Goal: Task Accomplishment & Management: Manage account settings

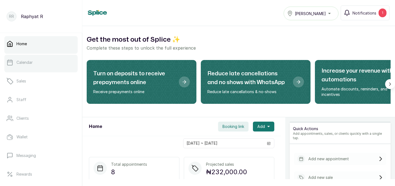
click at [26, 62] on p "Calendar" at bounding box center [24, 62] width 16 height 5
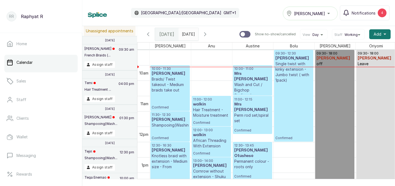
click at [315, 12] on span "Tasala Lekki" at bounding box center [309, 14] width 31 height 6
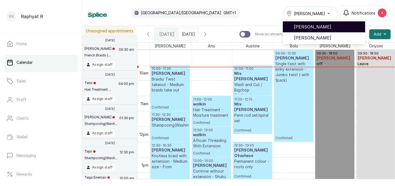
click at [309, 29] on span "[PERSON_NAME]" at bounding box center [326, 27] width 67 height 7
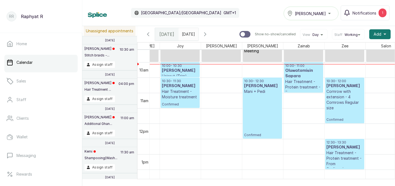
scroll to position [0, 109]
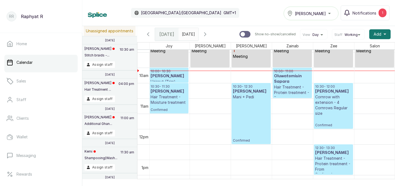
click at [285, 84] on p "Hair Treatment - Protein treatment - From" at bounding box center [292, 92] width 36 height 16
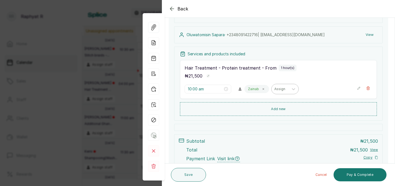
scroll to position [59, 0]
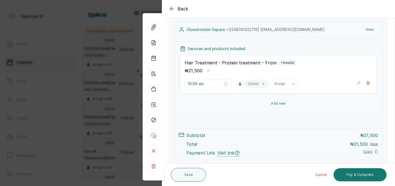
click at [290, 108] on button "Add new" at bounding box center [278, 103] width 197 height 13
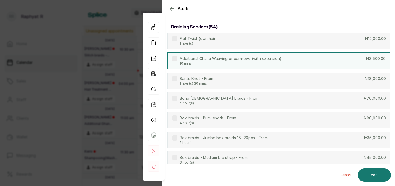
scroll to position [0, 0]
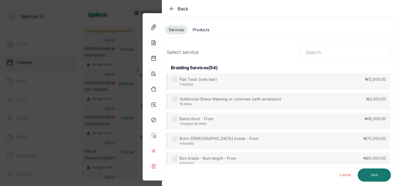
click at [312, 56] on input "text" at bounding box center [345, 52] width 89 height 14
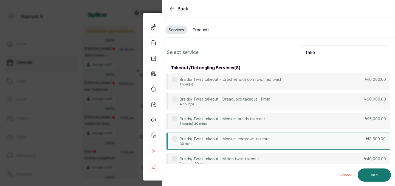
type input "take"
click at [293, 145] on div "Braids/ Twist takeout - Medium cornrows takeout 30 mins ₦3,500.00" at bounding box center [278, 141] width 224 height 17
click at [377, 174] on button "Add" at bounding box center [373, 175] width 33 height 13
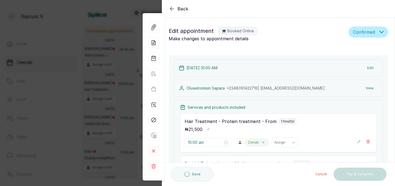
type input "11:00 am"
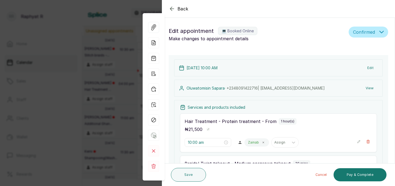
scroll to position [99, 0]
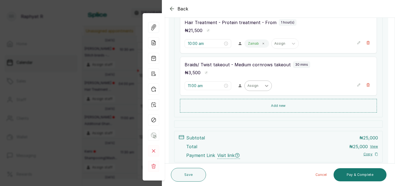
click at [261, 85] on div at bounding box center [266, 86] width 10 height 10
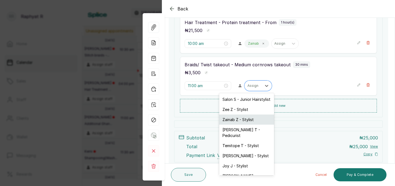
click at [242, 118] on div "Zainab Z - Stylist" at bounding box center [246, 120] width 55 height 10
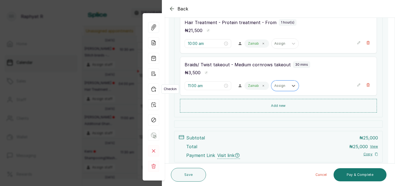
click at [155, 87] on icon "button" at bounding box center [153, 89] width 11 height 11
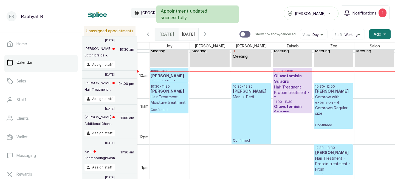
click at [324, 148] on p "12:30 - 13:30" at bounding box center [333, 148] width 36 height 4
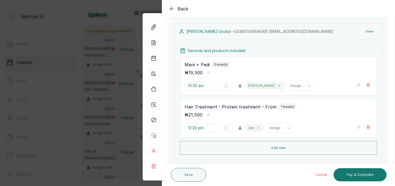
scroll to position [57, 0]
click at [198, 128] on input "12:30 pm" at bounding box center [204, 128] width 35 height 6
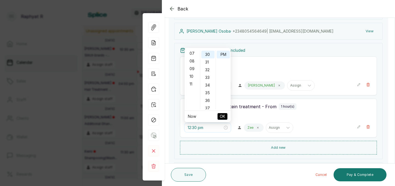
scroll to position [48, 0]
click at [193, 81] on div "10" at bounding box center [191, 82] width 13 height 8
click at [222, 53] on div "AM" at bounding box center [222, 54] width 13 height 8
type input "10:30 am"
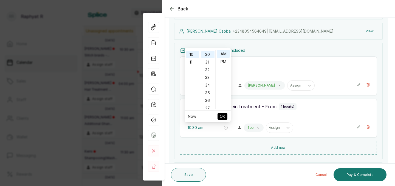
click at [221, 113] on span "OK" at bounding box center [221, 116] width 5 height 10
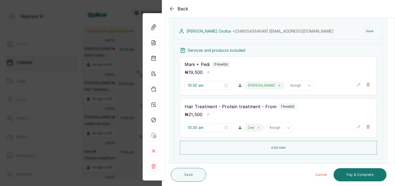
click at [257, 128] on icon at bounding box center [258, 127] width 3 height 3
click at [247, 128] on div "Assign" at bounding box center [252, 127] width 17 height 7
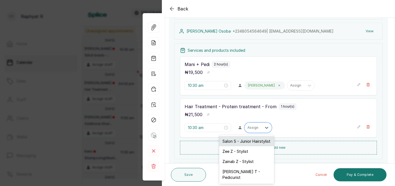
click at [246, 143] on div "Salon S - Junior Hairstylist" at bounding box center [246, 141] width 55 height 10
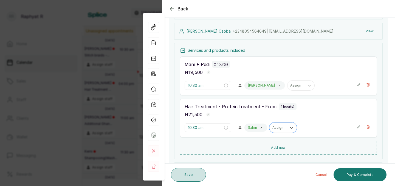
click at [202, 175] on button "Save" at bounding box center [188, 175] width 35 height 14
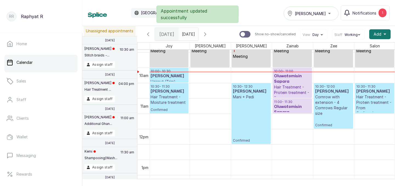
click at [375, 88] on p "10:30 - 11:30" at bounding box center [374, 86] width 37 height 4
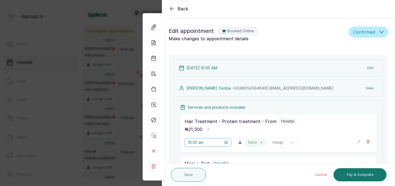
scroll to position [68, 0]
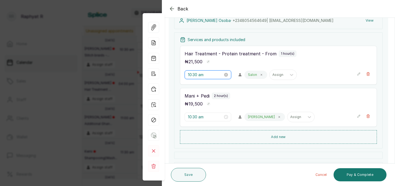
click at [197, 75] on input "10:30 am" at bounding box center [205, 75] width 35 height 6
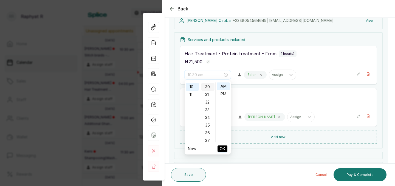
scroll to position [0, 0]
click at [210, 89] on div "00" at bounding box center [207, 86] width 13 height 8
type input "10:00 am"
click at [224, 147] on span "OK" at bounding box center [221, 149] width 5 height 10
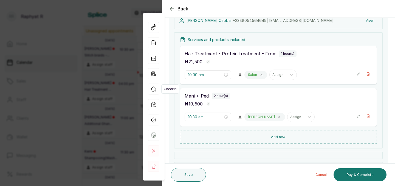
click at [154, 90] on icon "button" at bounding box center [153, 89] width 11 height 11
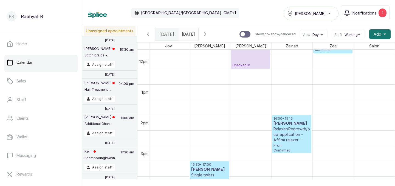
scroll to position [372, 125]
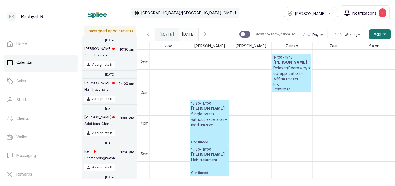
click at [381, 14] on div "1" at bounding box center [382, 12] width 8 height 9
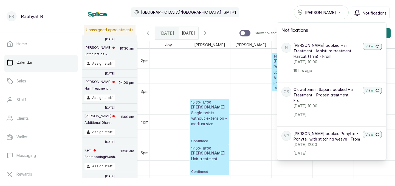
click at [253, 7] on div "Calendar [GEOGRAPHIC_DATA]/[GEOGRAPHIC_DATA] GMT+1 Tasala Ikoyi Notifications N…" at bounding box center [238, 12] width 301 height 14
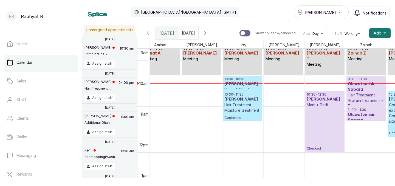
scroll to position [0, 0]
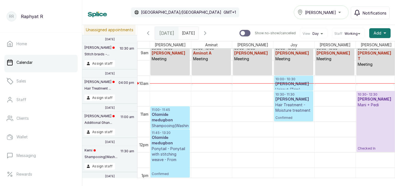
click at [284, 92] on div "10:30 - 11:30 [PERSON_NAME] Hair Treatment - Moisture treatment Confirmed" at bounding box center [293, 106] width 39 height 30
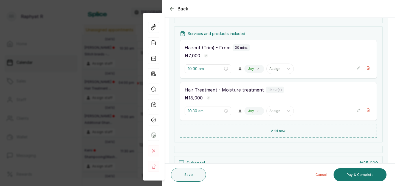
scroll to position [74, 0]
click at [126, 61] on div "Back Appointment Details Edit appointment 💻 Booked Online Make changes to appoi…" at bounding box center [197, 93] width 395 height 186
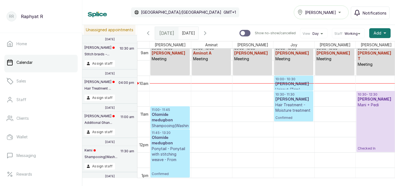
scroll to position [295, 0]
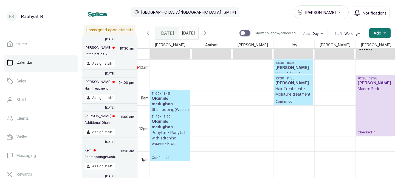
click at [295, 65] on h3 "[PERSON_NAME]" at bounding box center [293, 67] width 36 height 5
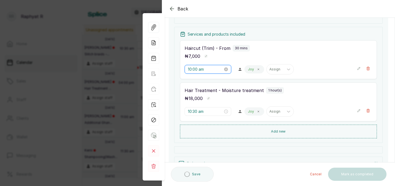
click at [198, 70] on input "10:00 am" at bounding box center [205, 69] width 35 height 6
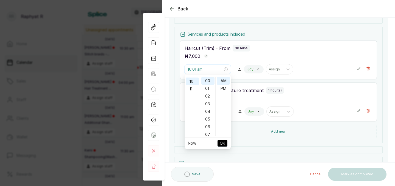
type input "10:00 am"
click at [307, 89] on div "Hair Treatment - Moisture treatment 1 hour(s)" at bounding box center [277, 90] width 187 height 7
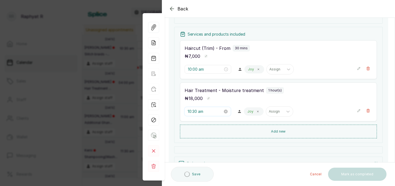
click at [198, 111] on input "10:30 am" at bounding box center [204, 112] width 35 height 6
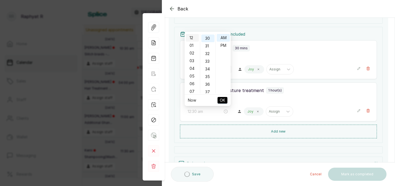
click at [192, 37] on div "12" at bounding box center [191, 38] width 13 height 8
click at [209, 39] on div "00" at bounding box center [207, 38] width 13 height 8
type input "12:00 pm"
click at [225, 46] on div "PM" at bounding box center [222, 46] width 13 height 8
click at [222, 102] on span "OK" at bounding box center [221, 100] width 5 height 10
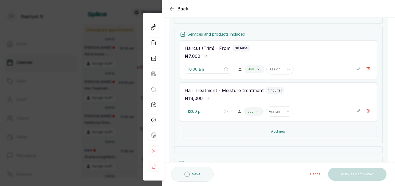
click at [222, 102] on div "Hair Treatment - Moisture treatment 1 hour(s) ₦ 18,000 12:00 pm Joy Assign" at bounding box center [278, 101] width 197 height 39
click at [198, 69] on input "10:00 am" at bounding box center [204, 69] width 35 height 6
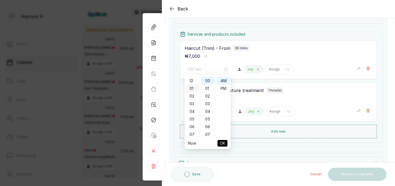
click at [193, 87] on div "01" at bounding box center [191, 89] width 13 height 8
click at [224, 86] on div "PM" at bounding box center [222, 89] width 13 height 8
click at [223, 146] on span "OK" at bounding box center [221, 143] width 5 height 10
click at [223, 144] on div "[DATE] 10:00 AM Edit [PERSON_NAME] · [PHONE_NUMBER] | [PERSON_NAME][EMAIL_ADDRE…" at bounding box center [278, 88] width 219 height 213
type input "12:00 pm"
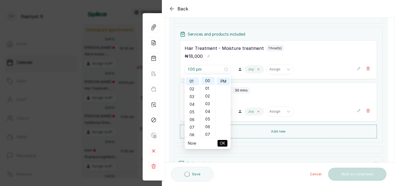
type input "1:00 pm"
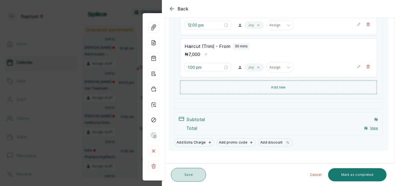
scroll to position [91, 0]
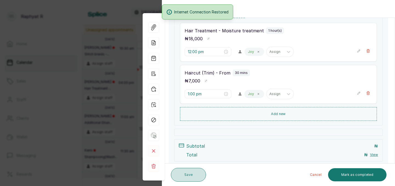
click at [188, 174] on button "Save" at bounding box center [188, 175] width 35 height 14
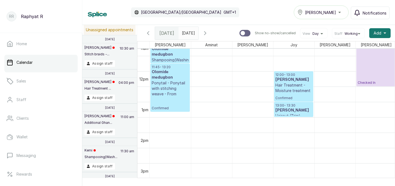
scroll to position [345, 0]
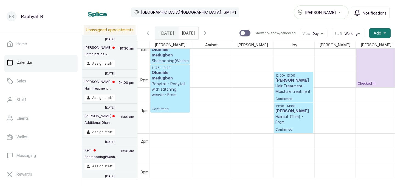
drag, startPoint x: 299, startPoint y: 118, endPoint x: 299, endPoint y: 129, distance: 11.0
click at [299, 129] on div "09:00 - 10:00 Joy J Meeting 12:00 - 13:00 [PERSON_NAME] Hair Treatment - Moistu…" at bounding box center [293, 72] width 41 height 737
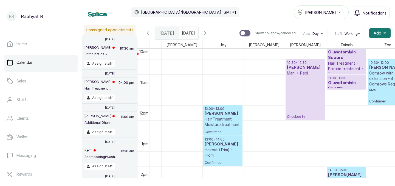
scroll to position [0, 67]
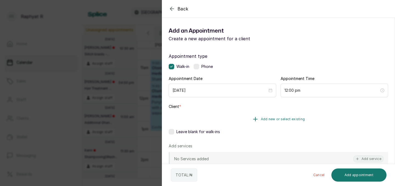
click at [264, 123] on button "Add new or select existing" at bounding box center [278, 119] width 219 height 15
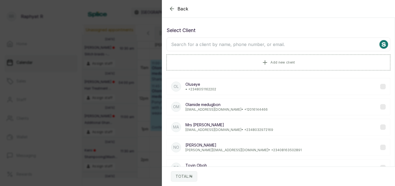
click at [275, 49] on input "text" at bounding box center [278, 45] width 224 height 14
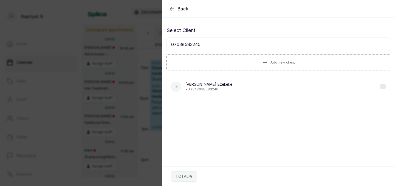
type input "07038583240"
click at [260, 84] on div "IE [PERSON_NAME] Ezekeke • [PHONE_NUMBER]" at bounding box center [278, 86] width 224 height 17
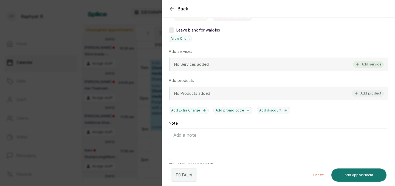
click at [358, 67] on button "Add service" at bounding box center [368, 64] width 31 height 7
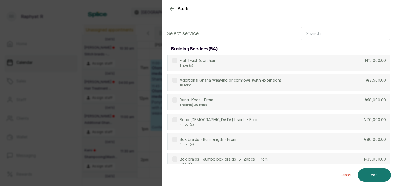
click at [329, 33] on input "text" at bounding box center [345, 34] width 89 height 14
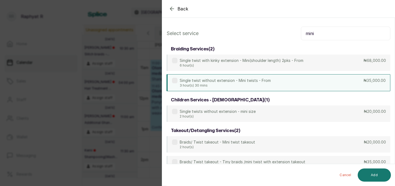
type input "mini"
click at [294, 77] on div "Single twist without extension - Mini twists - From 3 hour(s) 30 mins ₦35,000.00" at bounding box center [278, 82] width 224 height 17
click at [373, 171] on button "Add" at bounding box center [373, 175] width 33 height 13
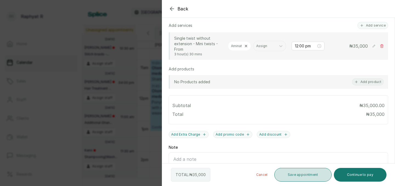
click at [293, 170] on button "Save appointment" at bounding box center [302, 175] width 57 height 14
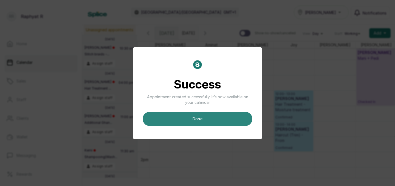
click at [229, 118] on button "done" at bounding box center [197, 119] width 110 height 14
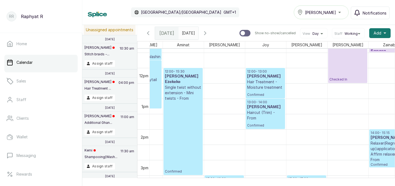
scroll to position [349, 67]
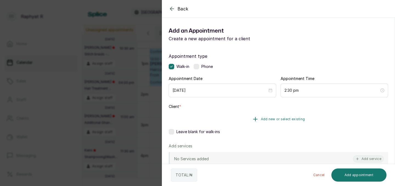
click at [318, 116] on button "Add new or select existing" at bounding box center [278, 119] width 219 height 15
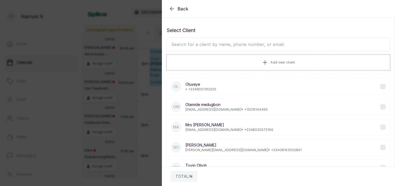
click at [286, 45] on input "text" at bounding box center [278, 45] width 224 height 14
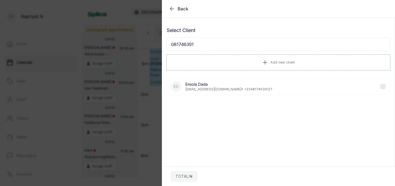
type input "081746391"
click at [259, 88] on div "[PERSON_NAME] [EMAIL_ADDRESS][DOMAIN_NAME] • [PHONE_NUMBER]" at bounding box center [278, 86] width 224 height 17
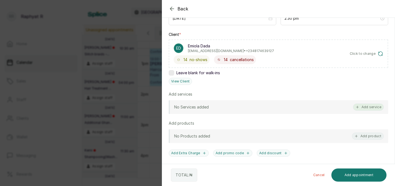
click at [378, 107] on button "Add service" at bounding box center [368, 107] width 31 height 7
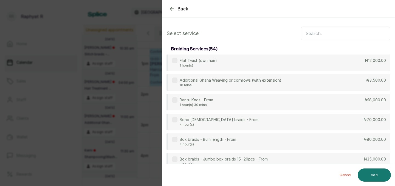
click at [312, 38] on input "text" at bounding box center [345, 34] width 89 height 14
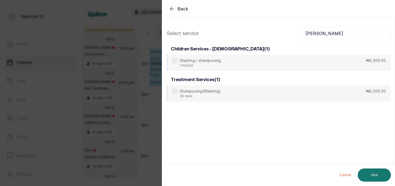
type input "[PERSON_NAME]"
click at [318, 102] on div "Select service [PERSON_NAME] children services - [DEMOGRAPHIC_DATA] ( 1 ) Washi…" at bounding box center [278, 64] width 232 height 84
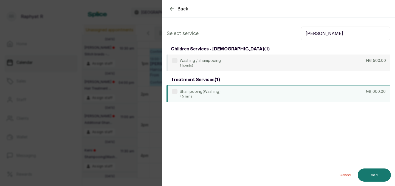
click at [319, 99] on div "Shampooing(Washing) 45 mins ₦8,000.00" at bounding box center [278, 93] width 224 height 17
click at [334, 34] on input "[PERSON_NAME]" at bounding box center [345, 34] width 89 height 14
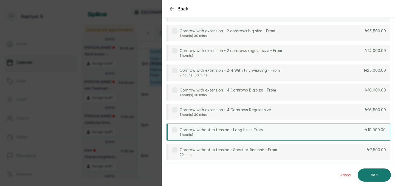
type input "cornrow"
click at [297, 133] on div "Cornrow without extension - Long hair - From 1 hour(s) ₦10,000.00" at bounding box center [278, 132] width 224 height 17
click at [372, 182] on div "Cancel Add" at bounding box center [282, 175] width 233 height 22
click at [371, 174] on button "Add" at bounding box center [373, 175] width 33 height 13
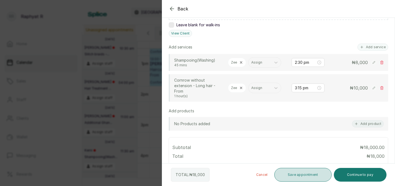
click at [302, 175] on button "Save appointment" at bounding box center [302, 175] width 57 height 14
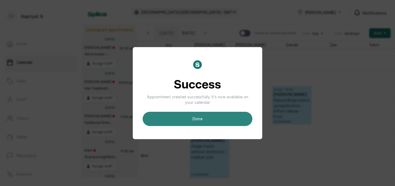
click at [236, 116] on button "done" at bounding box center [197, 119] width 110 height 14
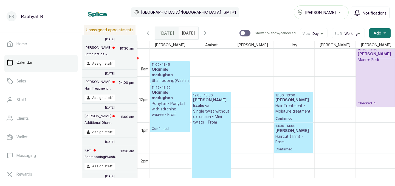
scroll to position [329, 0]
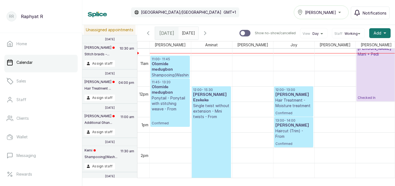
click at [161, 62] on h3 "Olamide medugbon" at bounding box center [170, 66] width 37 height 11
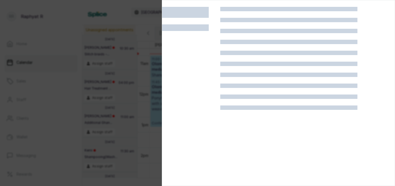
scroll to position [14, 0]
